Goal: Navigation & Orientation: Go to known website

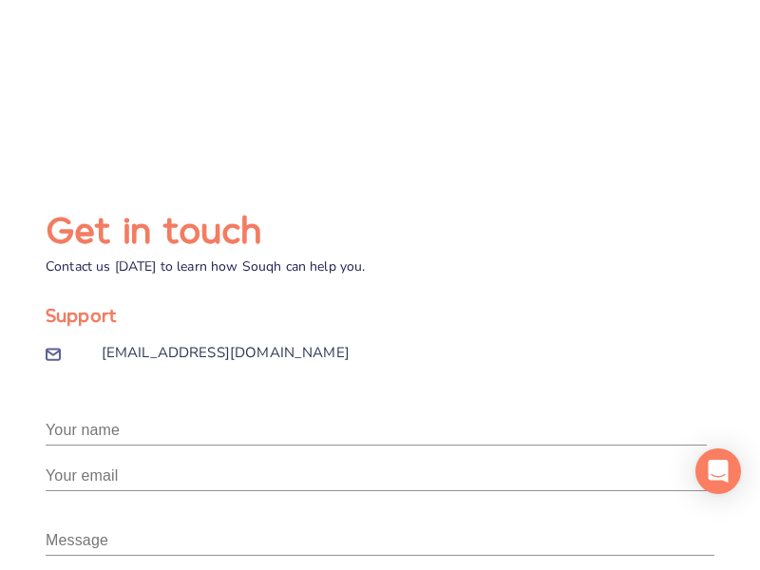
scroll to position [541, 0]
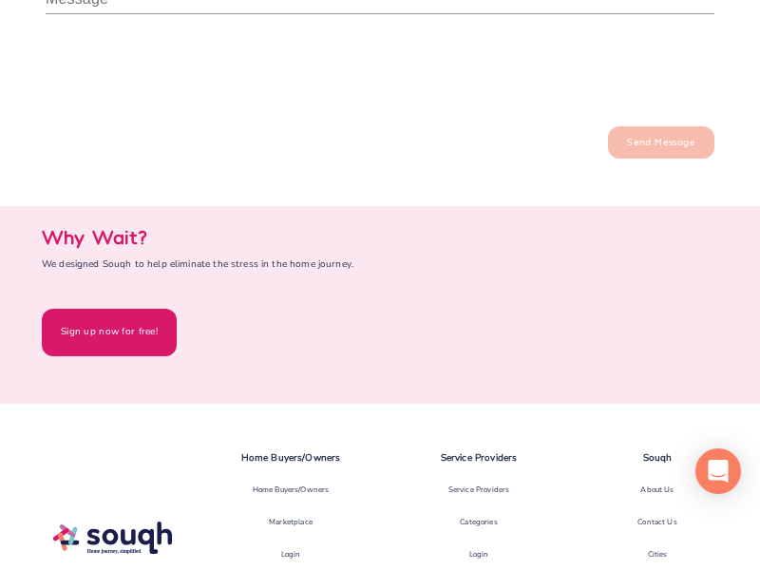
click at [291, 553] on div "Login" at bounding box center [291, 554] width 20 height 32
